Goal: Information Seeking & Learning: Learn about a topic

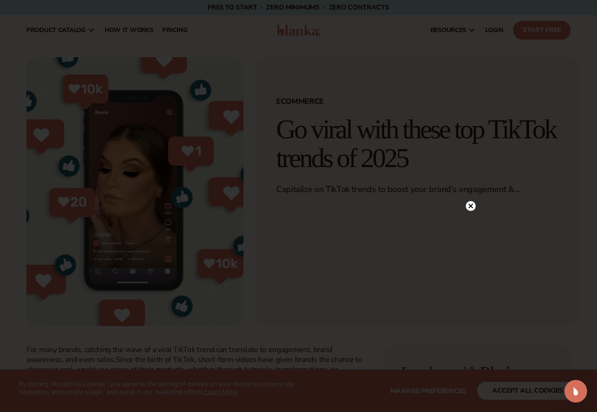
click at [464, 207] on div at bounding box center [298, 206] width 597 height 412
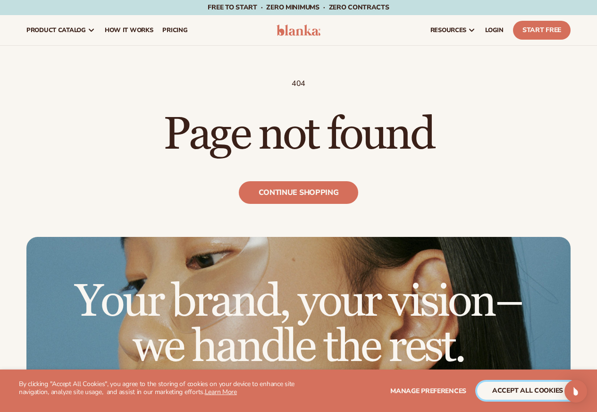
click at [527, 393] on button "accept all cookies" at bounding box center [527, 391] width 101 height 18
